Goal: Information Seeking & Learning: Learn about a topic

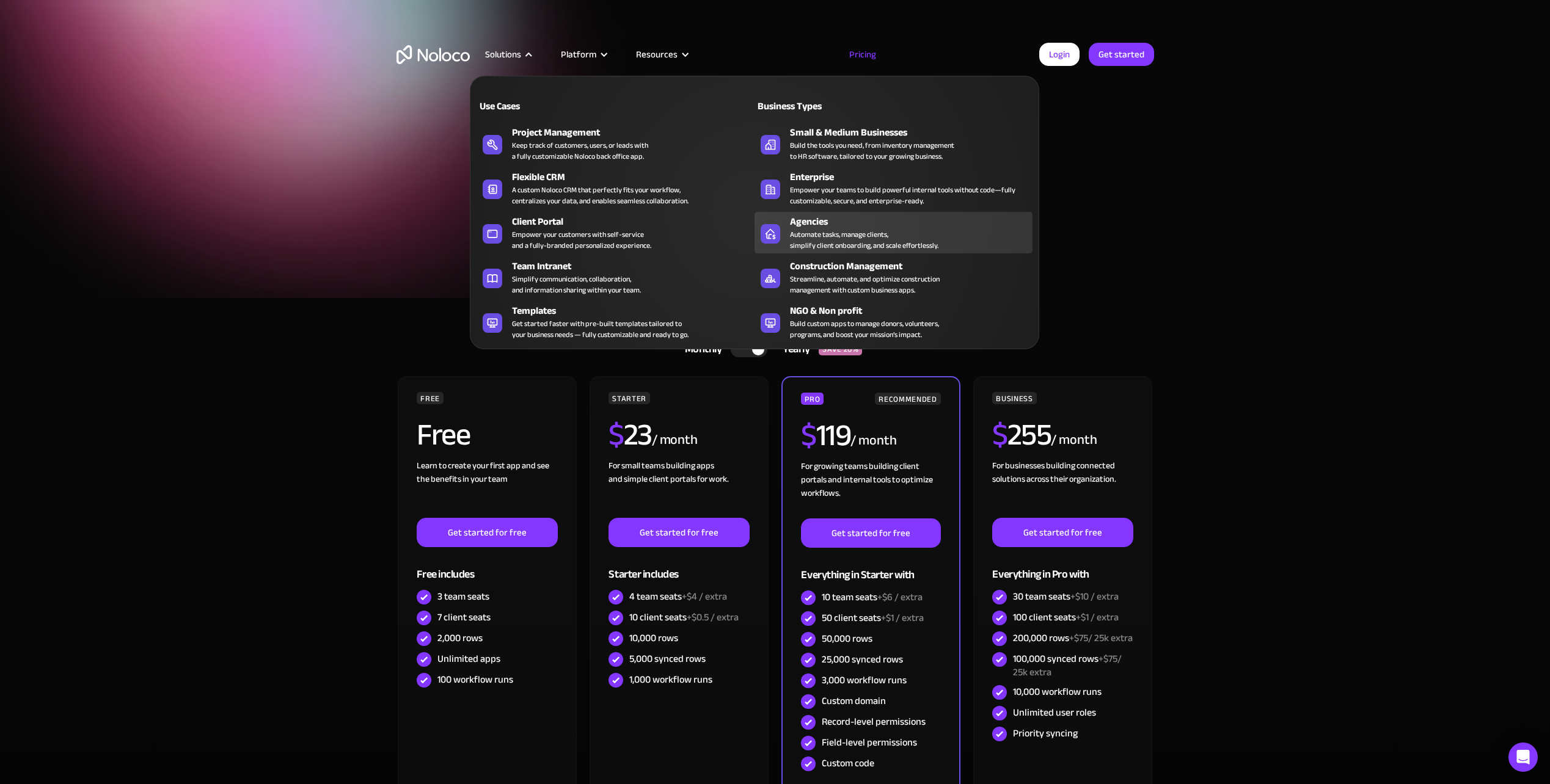
click at [803, 221] on div "Agencies" at bounding box center [913, 222] width 248 height 15
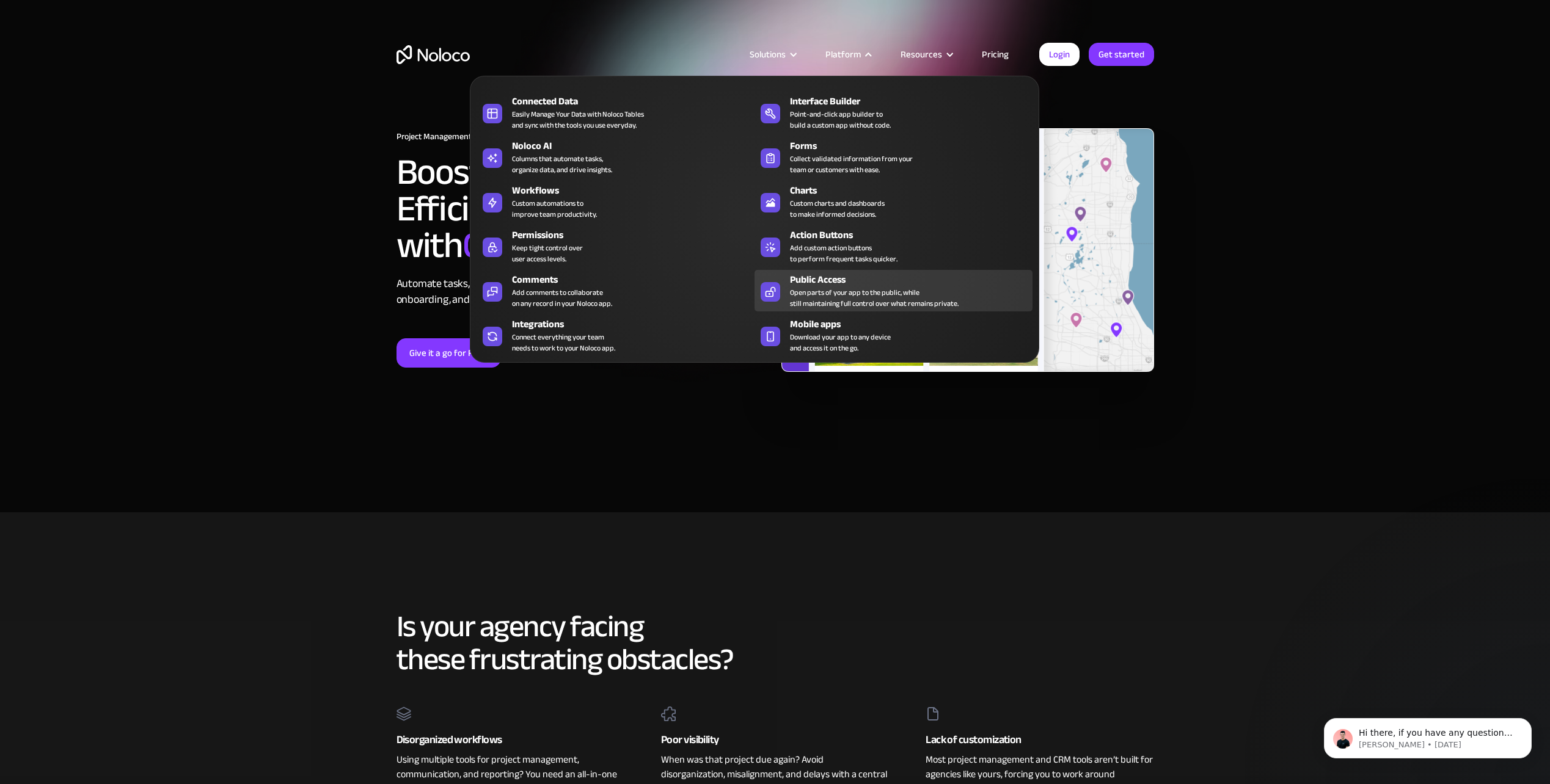
click at [843, 285] on div "Public Access" at bounding box center [913, 280] width 248 height 15
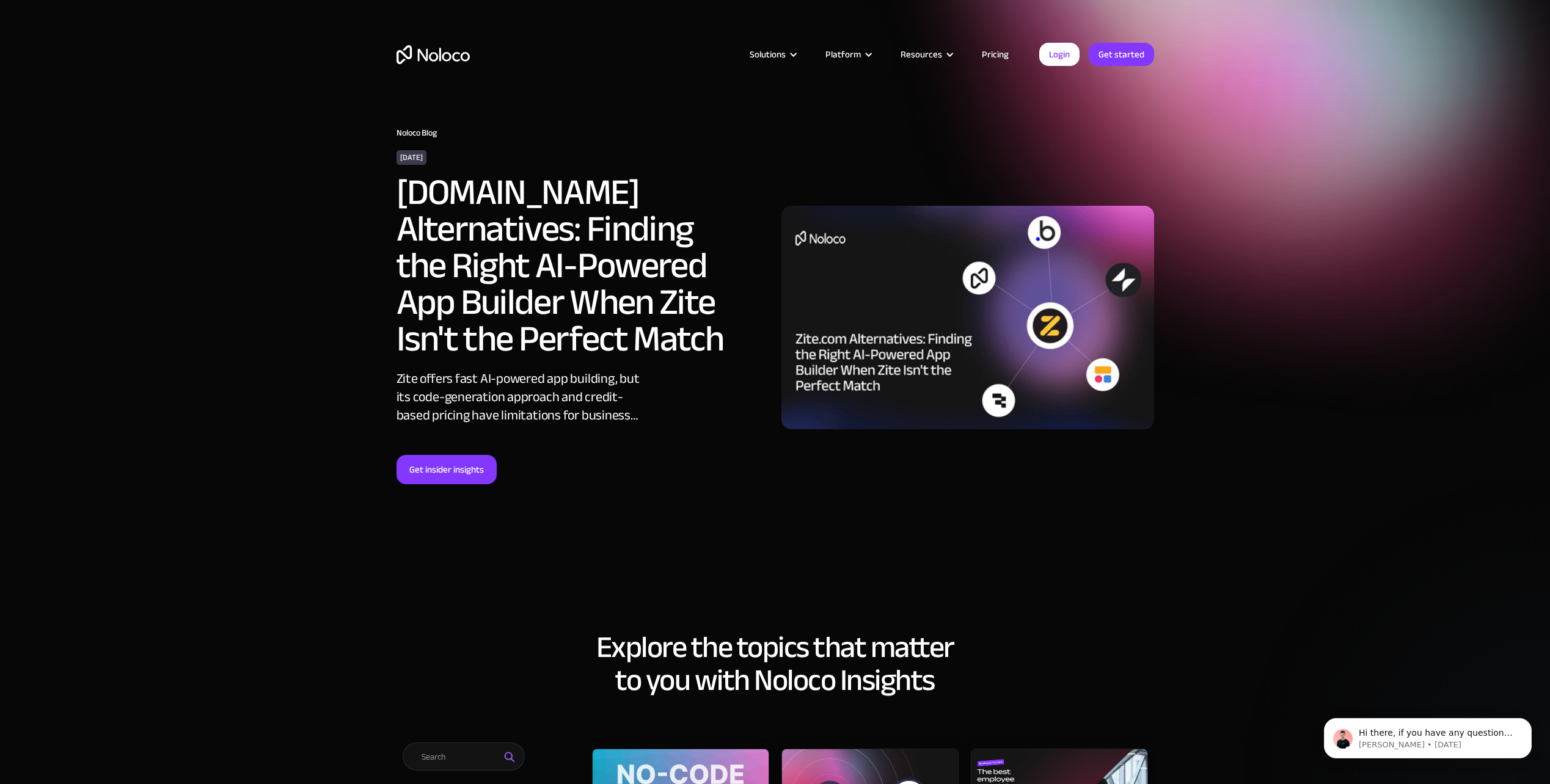
click at [417, 190] on h2 "[DOMAIN_NAME] Alternatives: Finding the Right AI-Powered App Builder When Zite …" at bounding box center [564, 266] width 336 height 184
click at [417, 190] on h2 "Zite.com Alternatives: Finding the Right AI-Powered App Builder When Zite Isn't…" at bounding box center [564, 266] width 336 height 184
drag, startPoint x: 417, startPoint y: 190, endPoint x: 506, endPoint y: 190, distance: 89.0
click at [506, 190] on h2 "Zite.com Alternatives: Finding the Right AI-Powered App Builder When Zite Isn't…" at bounding box center [564, 266] width 336 height 184
drag, startPoint x: 506, startPoint y: 190, endPoint x: 497, endPoint y: 196, distance: 10.8
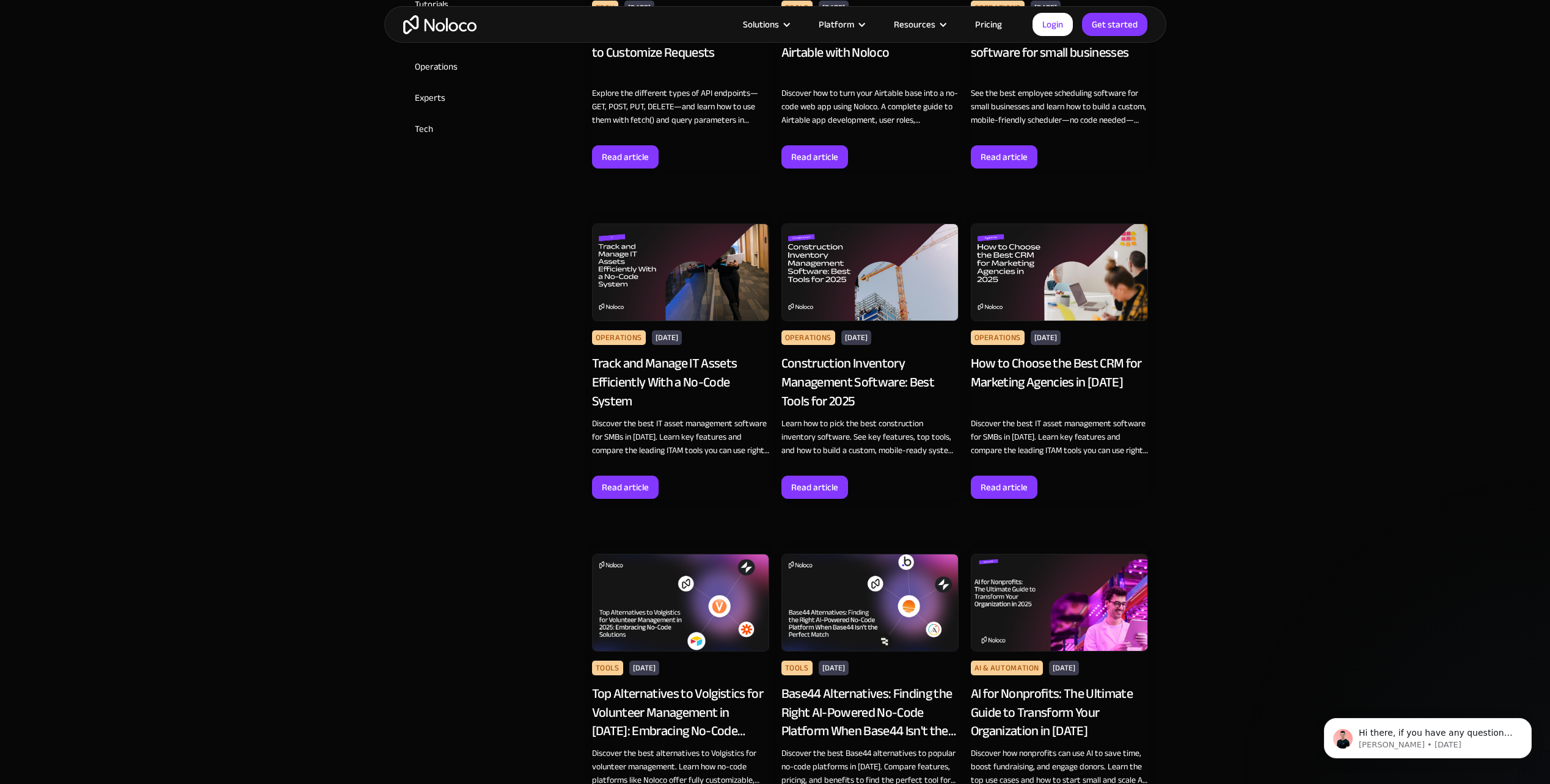
scroll to position [977, 0]
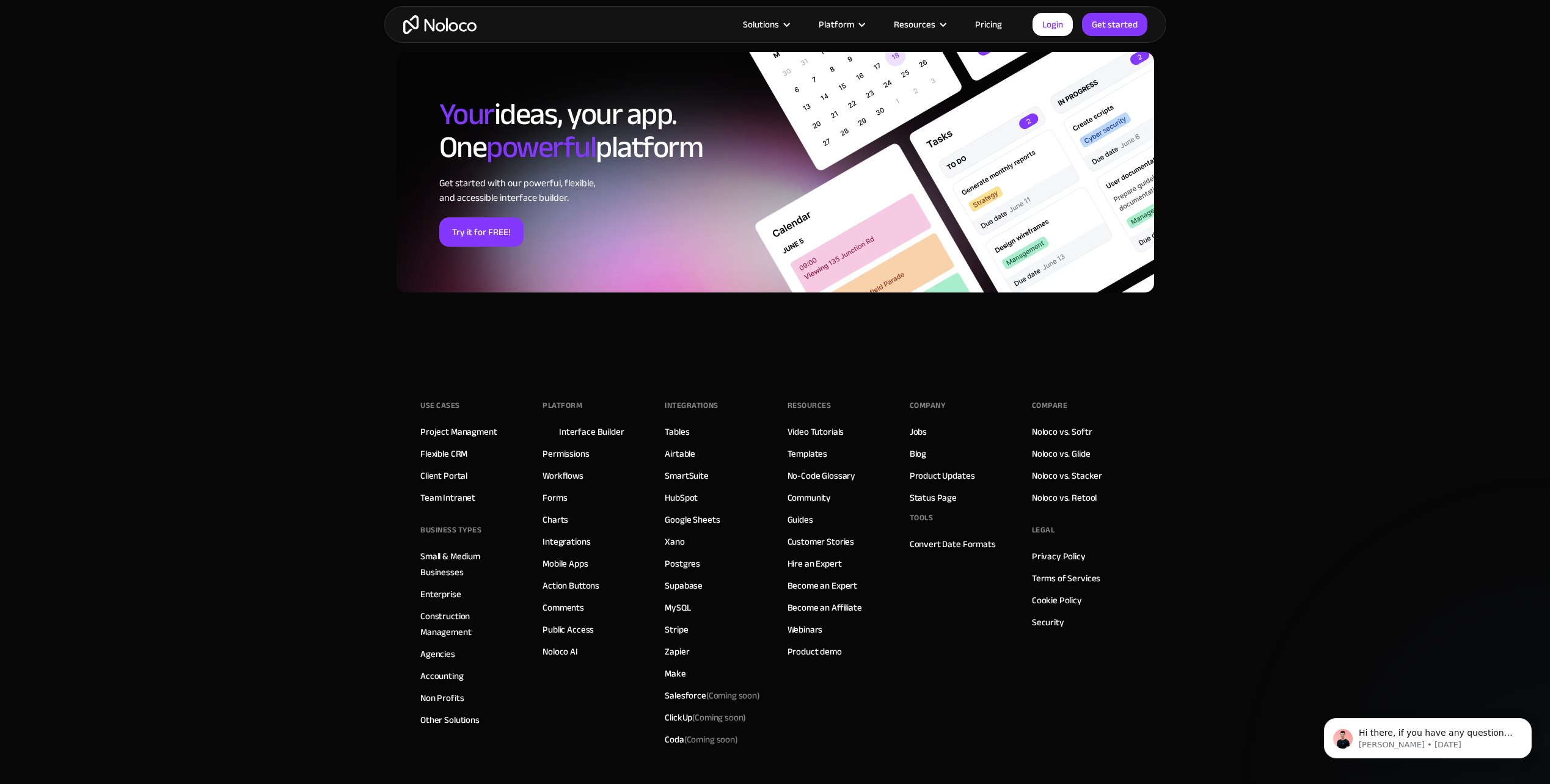
scroll to position [4012, 0]
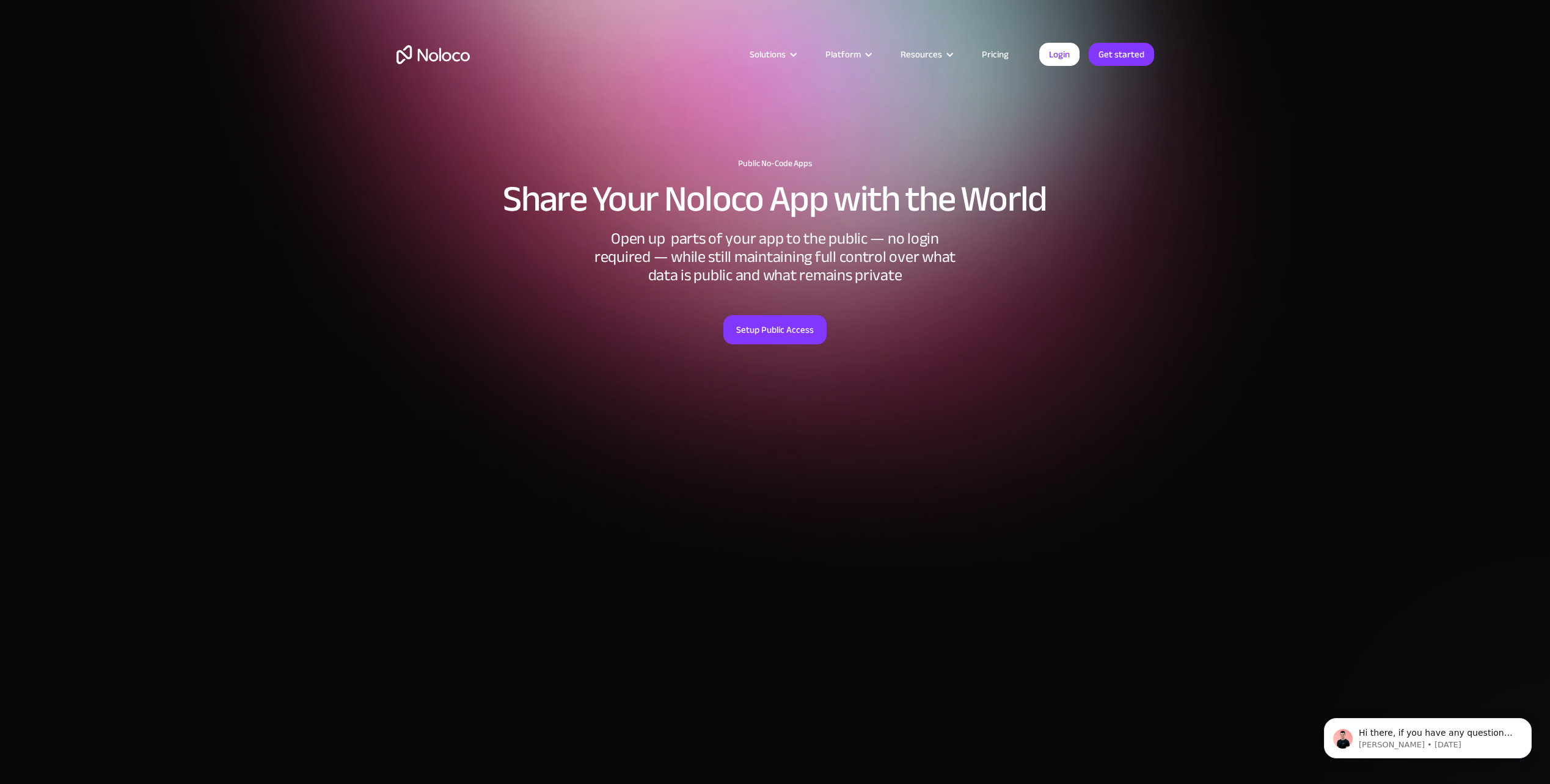
click at [986, 51] on link "Pricing" at bounding box center [995, 55] width 57 height 16
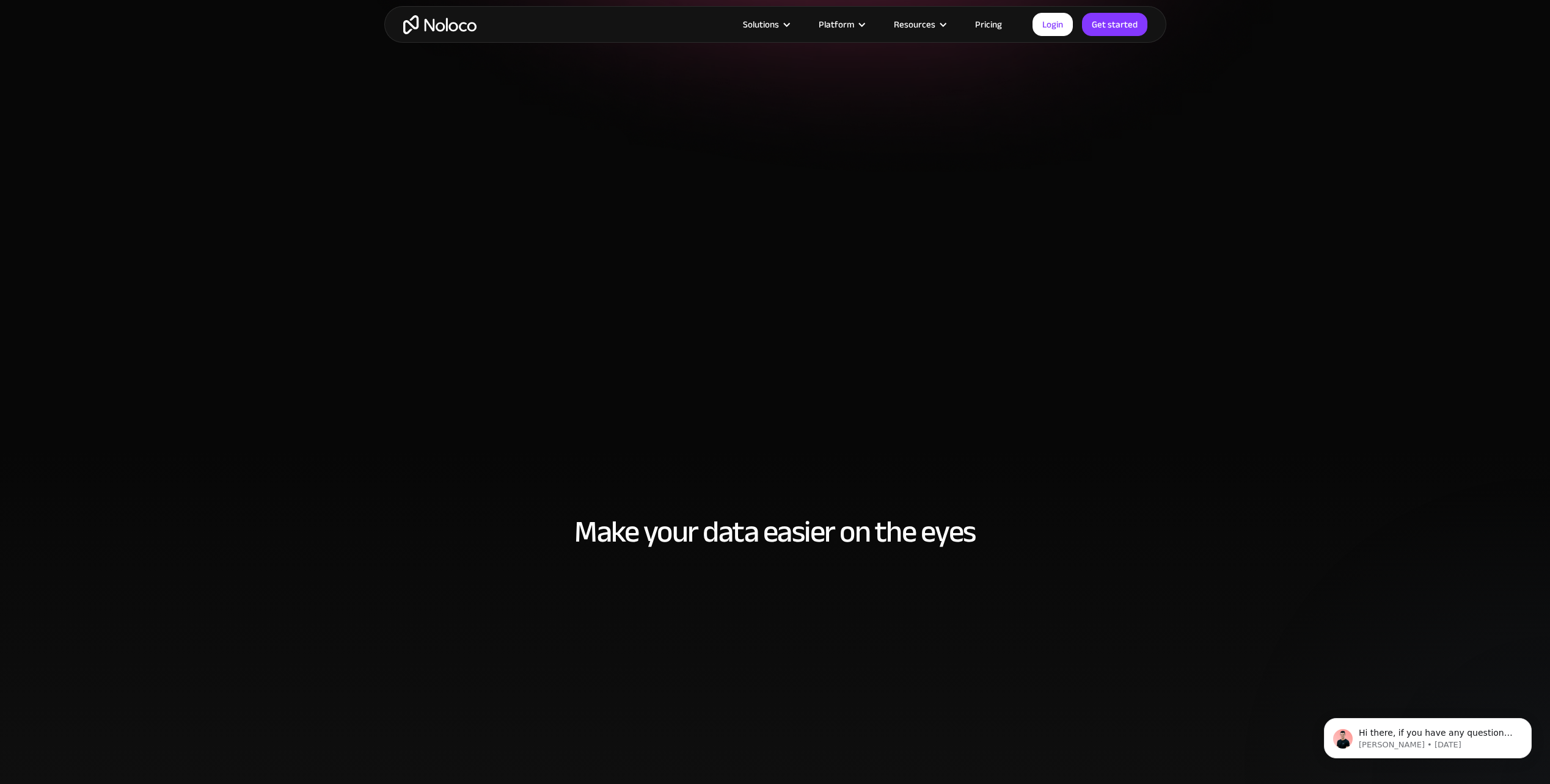
scroll to position [366, 0]
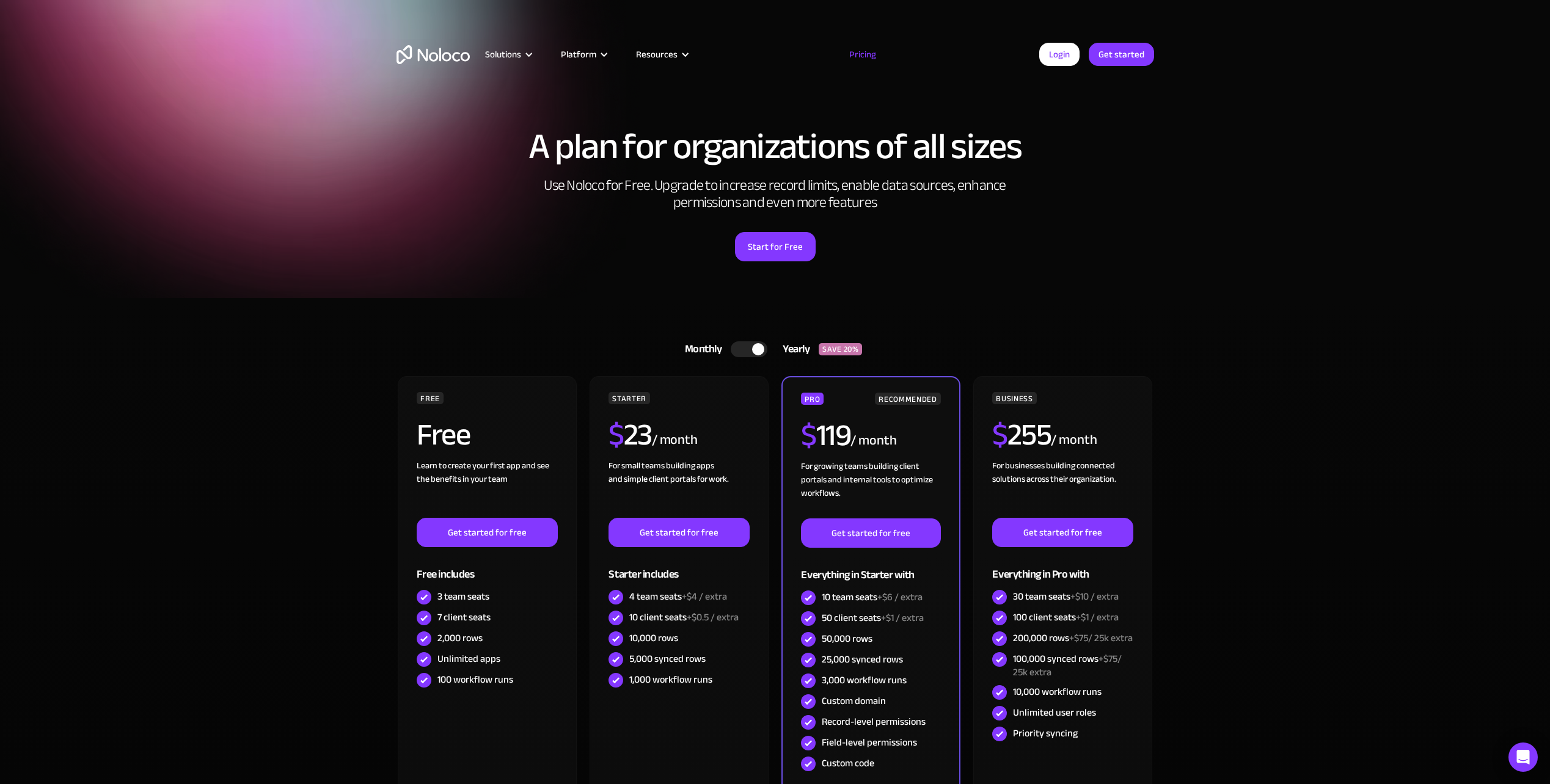
click at [749, 350] on div at bounding box center [749, 349] width 36 height 16
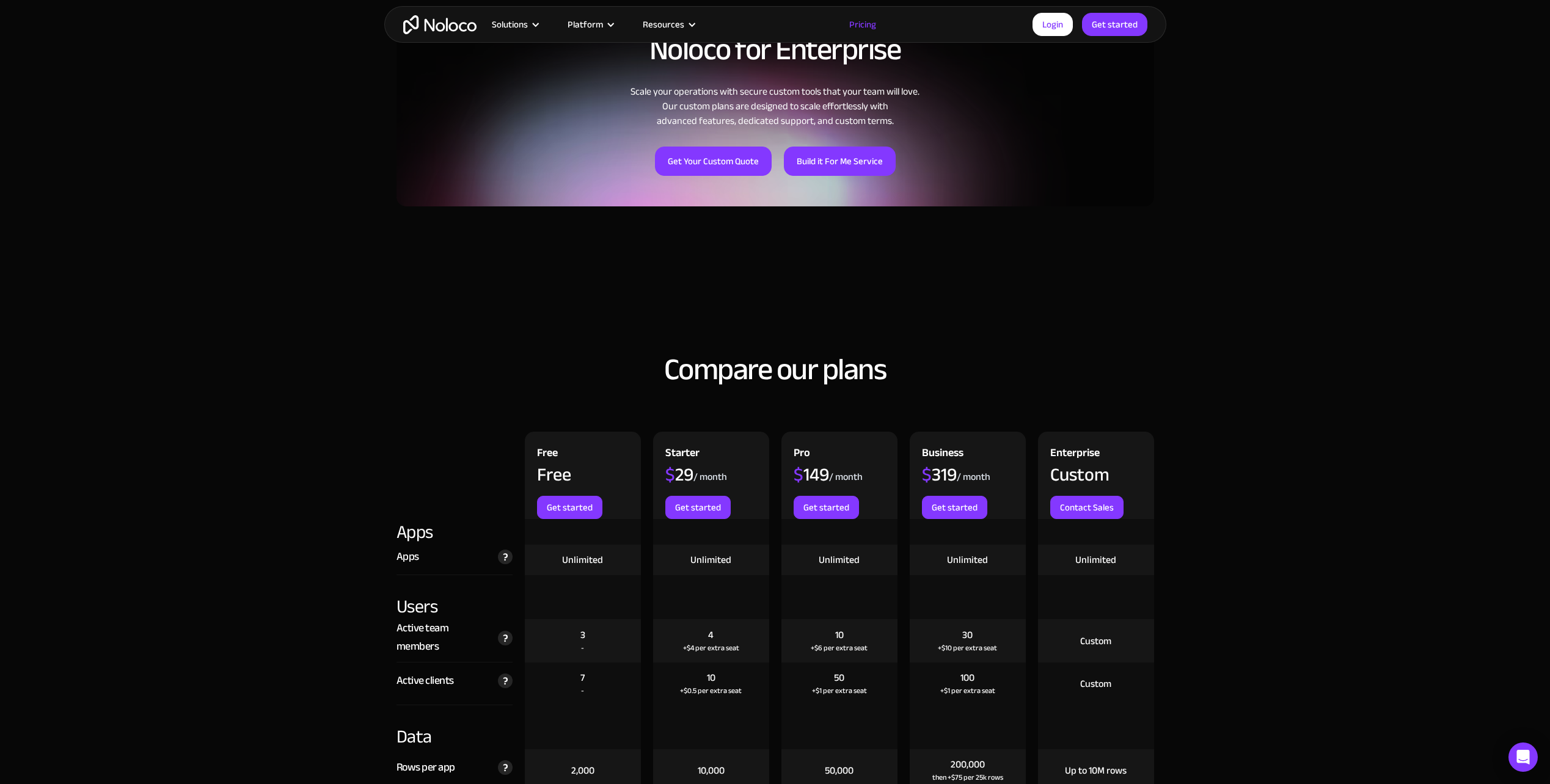
scroll to position [2501, 0]
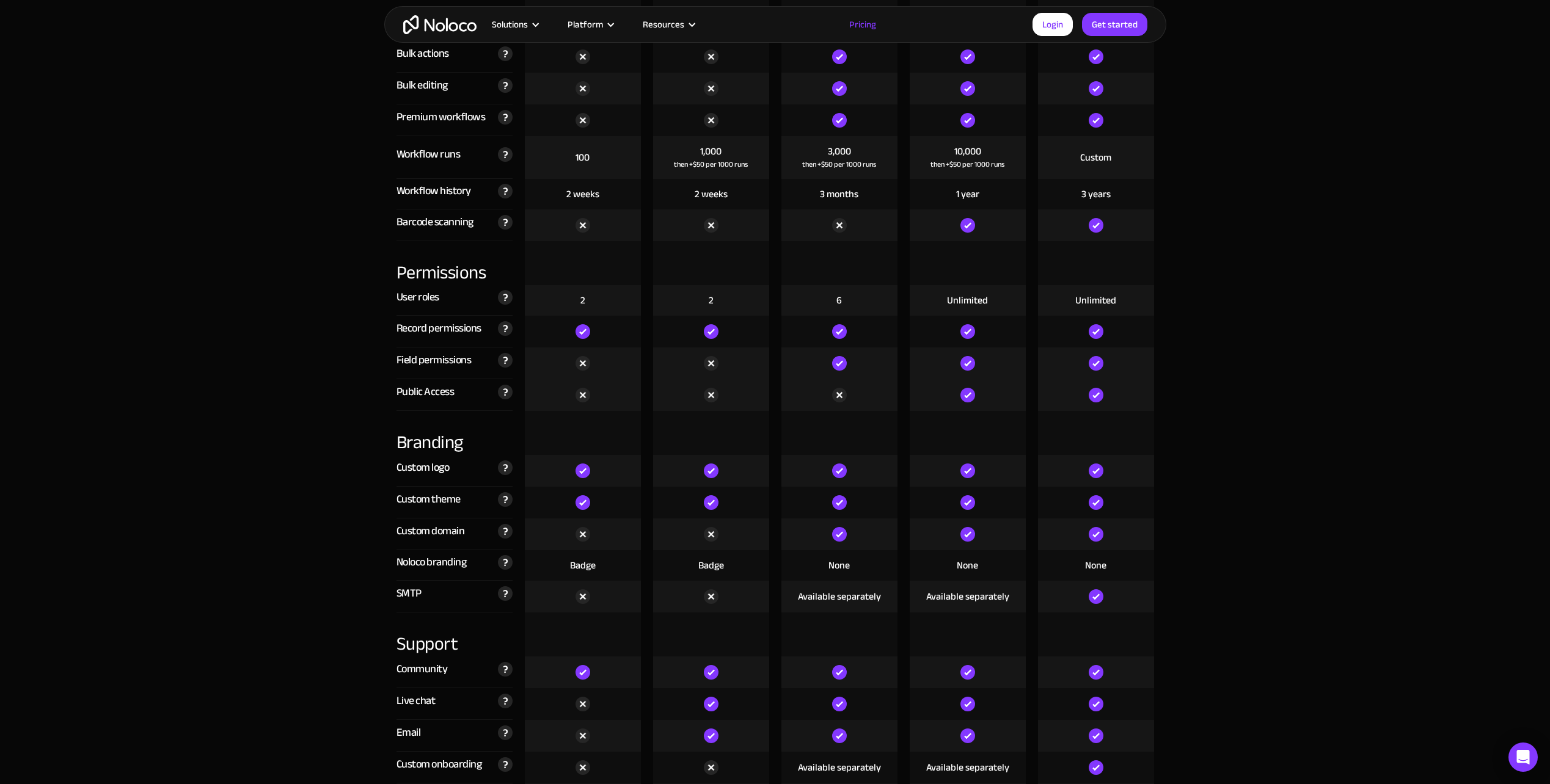
click at [221, 379] on section "Compare our plans Free Free Get started Starter $ 29 / month Get started Pro $ …" at bounding box center [775, 661] width 1550 height 3810
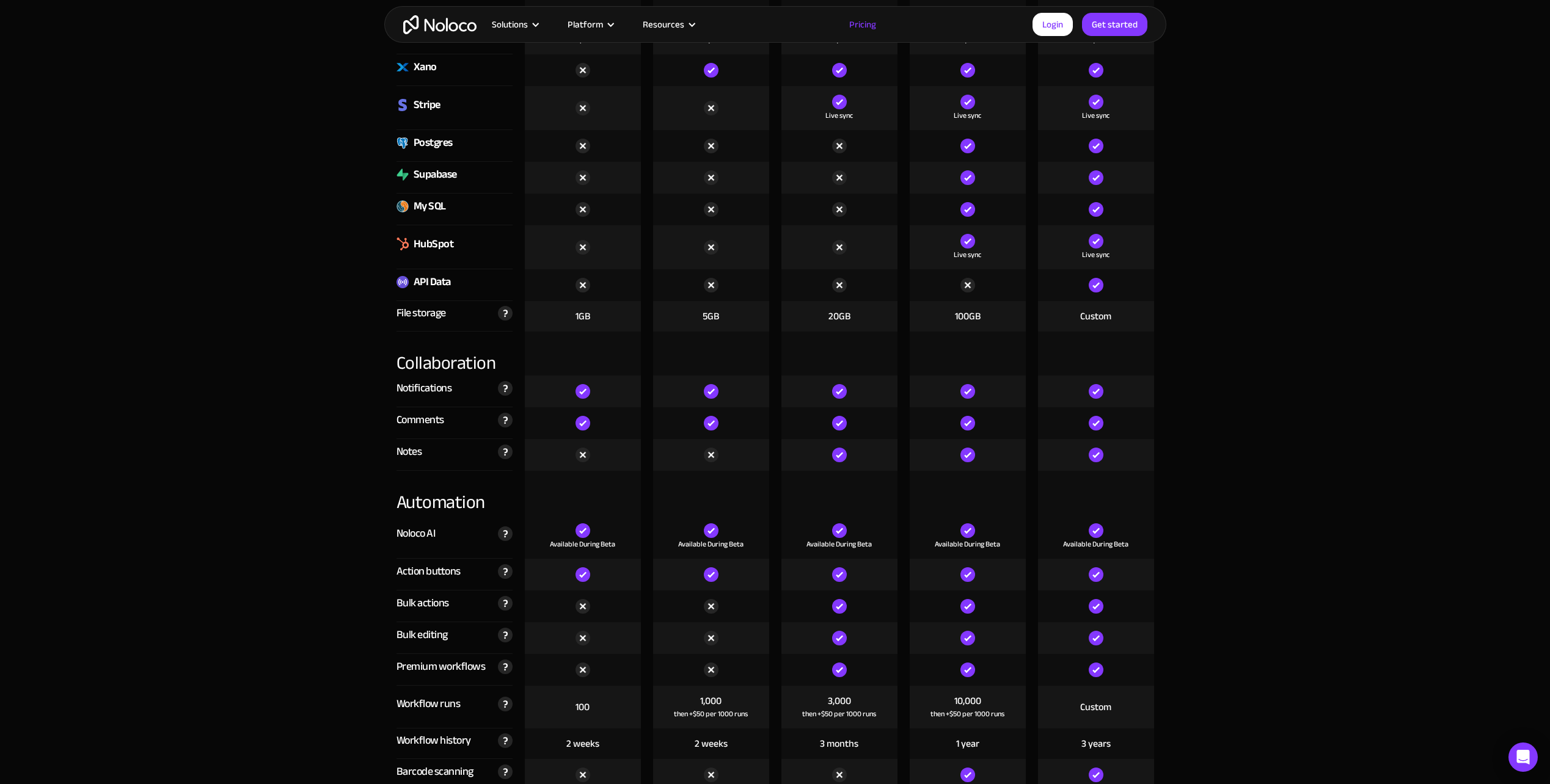
scroll to position [1646, 0]
